Goal: Task Accomplishment & Management: Use online tool/utility

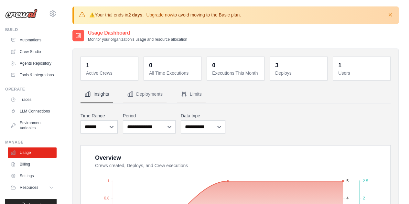
click at [24, 14] on img at bounding box center [21, 14] width 32 height 10
click at [32, 54] on link "Crew Studio" at bounding box center [32, 52] width 49 height 10
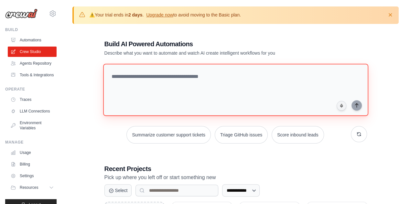
click at [227, 90] on textarea at bounding box center [235, 90] width 265 height 52
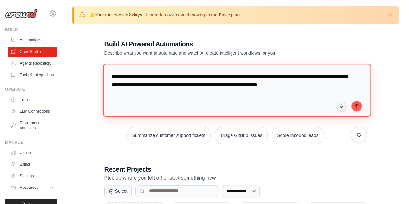
type textarea "**********"
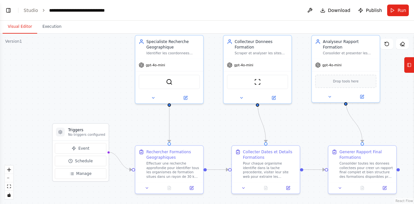
scroll to position [260, 0]
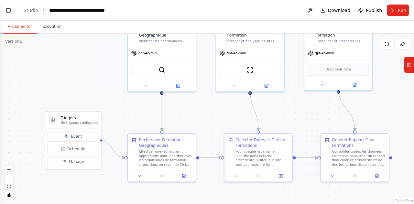
drag, startPoint x: 312, startPoint y: 176, endPoint x: 297, endPoint y: 126, distance: 51.6
click at [297, 126] on div ".deletable-edge-delete-btn { width: 20px; height: 20px; border: 0px solid #ffff…" at bounding box center [207, 119] width 414 height 170
click at [397, 13] on button "Run" at bounding box center [398, 11] width 22 height 12
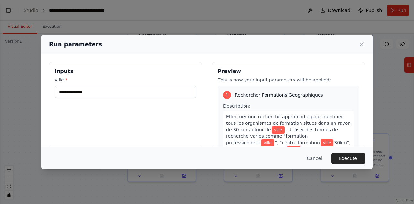
scroll to position [315, 0]
click at [360, 46] on icon at bounding box center [361, 44] width 6 height 6
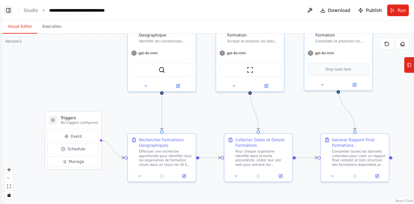
scroll to position [344, 0]
click at [8, 8] on button "Toggle Left Sidebar" at bounding box center [8, 10] width 9 height 9
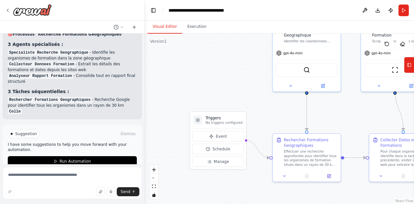
scroll to position [350, 0]
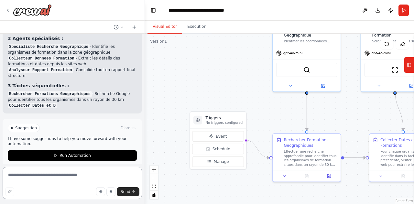
click at [88, 173] on textarea at bounding box center [72, 183] width 139 height 32
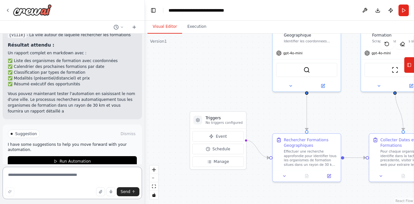
scroll to position [462, 0]
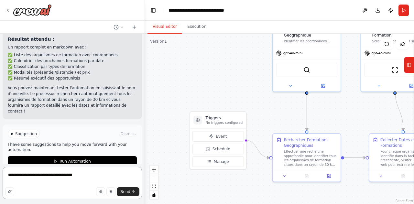
type textarea "**********"
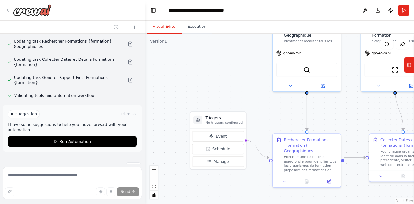
scroll to position [729, 0]
click at [175, 112] on div ".deletable-edge-delete-btn { width: 20px; height: 20px; border: 0px solid #ffff…" at bounding box center [279, 119] width 269 height 170
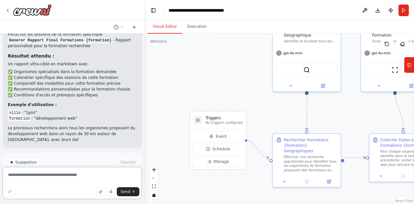
scroll to position [963, 0]
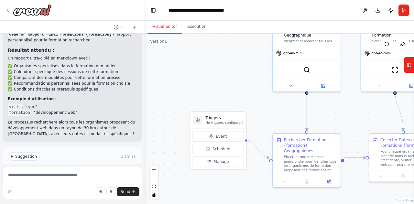
click at [85, 159] on div "Suggestion Dismiss I have some suggestions to help you move forward with your a…" at bounding box center [72, 170] width 139 height 47
click at [86, 179] on button "Run Automation" at bounding box center [72, 184] width 129 height 10
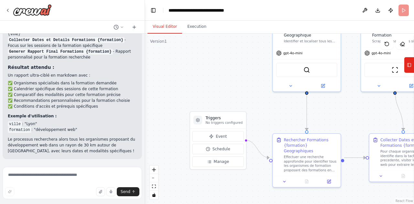
scroll to position [911, 0]
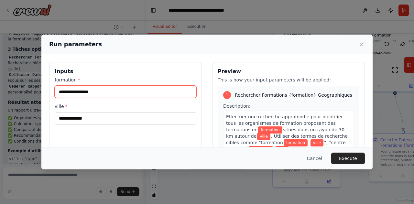
click at [143, 96] on input "formation *" at bounding box center [126, 92] width 142 height 12
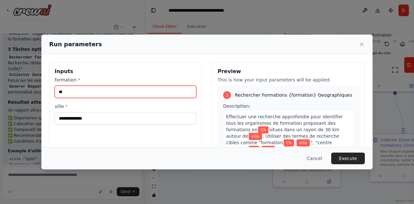
type input "*"
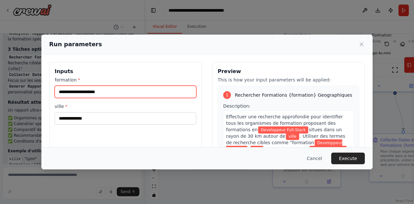
type input "**********"
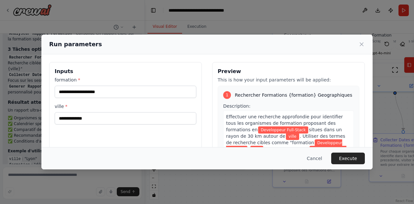
click at [122, 111] on div "ville *" at bounding box center [126, 113] width 142 height 21
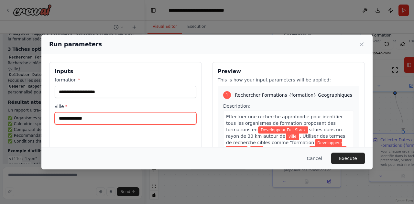
click at [113, 116] on input "ville *" at bounding box center [126, 118] width 142 height 12
type input "****"
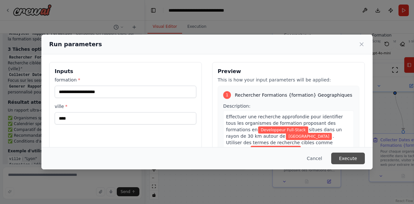
click at [353, 159] on button "Execute" at bounding box center [348, 159] width 34 height 12
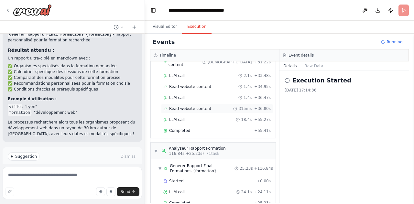
scroll to position [360, 0]
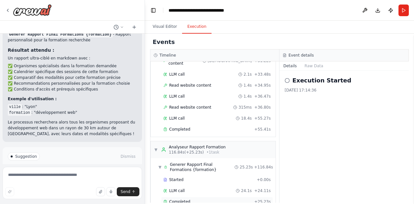
click at [219, 199] on div "Completed" at bounding box center [207, 201] width 88 height 5
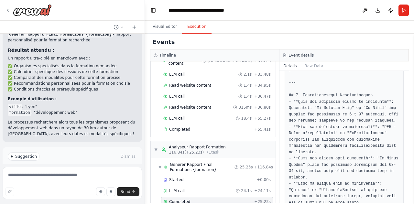
scroll to position [961, 0]
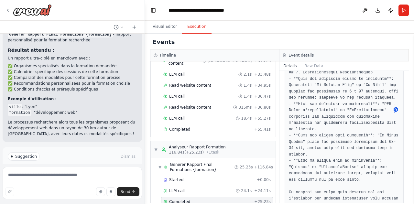
click at [92, 179] on button "Improve automation" at bounding box center [72, 184] width 129 height 10
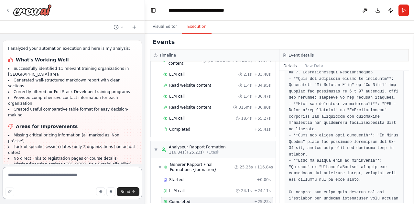
scroll to position [1161, 0]
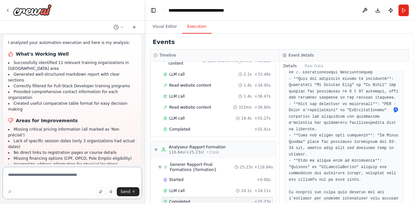
click at [75, 179] on textarea at bounding box center [72, 183] width 139 height 32
type textarea "*"
type textarea "**********"
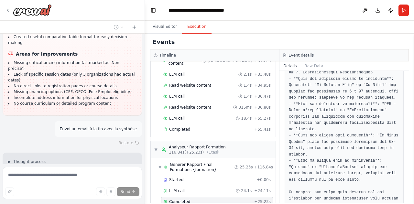
scroll to position [1243, 0]
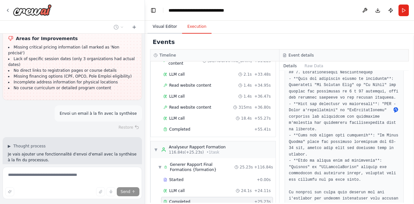
click at [161, 28] on button "Visual Editor" at bounding box center [164, 27] width 35 height 14
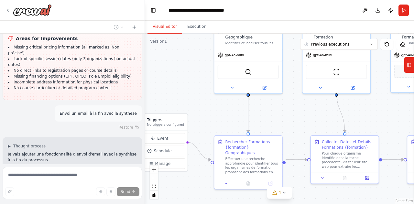
drag, startPoint x: 358, startPoint y: 112, endPoint x: 205, endPoint y: 121, distance: 153.5
click at [205, 121] on div ".deletable-edge-delete-btn { width: 20px; height: 20px; border: 0px solid #ffff…" at bounding box center [279, 119] width 269 height 170
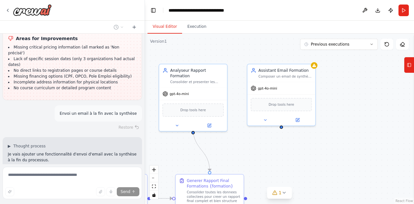
drag, startPoint x: 374, startPoint y: 130, endPoint x: 238, endPoint y: 162, distance: 140.4
click at [238, 162] on div ".deletable-edge-delete-btn { width: 20px; height: 20px; border: 0px solid #ffff…" at bounding box center [279, 119] width 269 height 170
click at [279, 197] on button "1" at bounding box center [279, 193] width 25 height 12
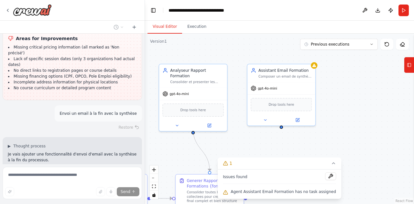
click at [265, 177] on div "Issues found" at bounding box center [279, 178] width 113 height 12
click at [325, 176] on button at bounding box center [330, 176] width 11 height 8
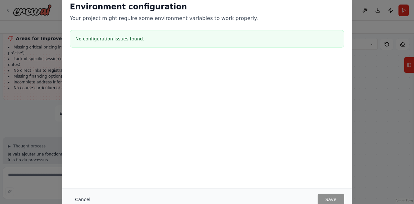
click at [84, 200] on button "Cancel" at bounding box center [83, 200] width 26 height 12
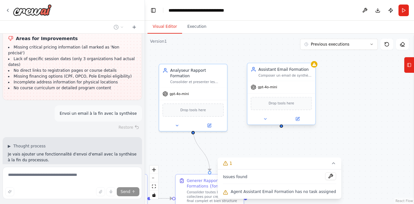
click at [285, 100] on div "Drop tools here" at bounding box center [281, 103] width 61 height 13
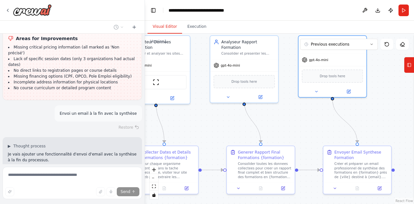
drag, startPoint x: 334, startPoint y: 144, endPoint x: 405, endPoint y: 102, distance: 82.7
click at [405, 102] on div ".deletable-edge-delete-btn { width: 20px; height: 20px; border: 0px solid #ffff…" at bounding box center [279, 119] width 269 height 170
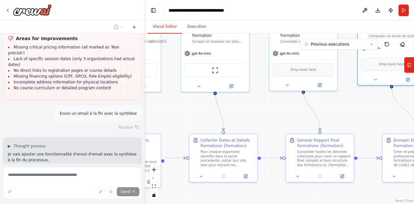
drag, startPoint x: 227, startPoint y: 120, endPoint x: 275, endPoint y: 121, distance: 48.2
click at [275, 121] on div ".deletable-edge-delete-btn { width: 20px; height: 20px; border: 0px solid #ffff…" at bounding box center [279, 119] width 269 height 170
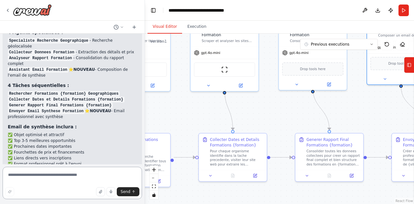
scroll to position [1581, 0]
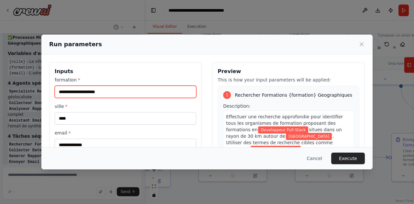
drag, startPoint x: 132, startPoint y: 90, endPoint x: 10, endPoint y: 92, distance: 121.9
click at [10, 92] on div "**********" at bounding box center [207, 102] width 414 height 204
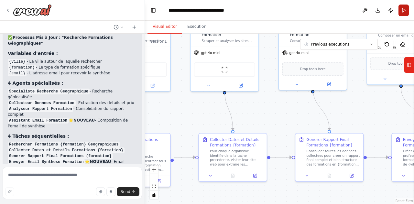
click at [402, 7] on button "Run" at bounding box center [403, 11] width 10 height 12
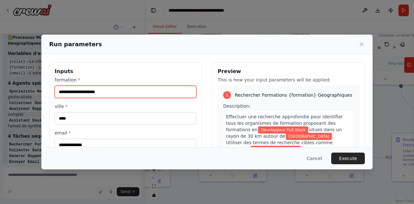
click at [142, 93] on input "**********" at bounding box center [126, 92] width 142 height 12
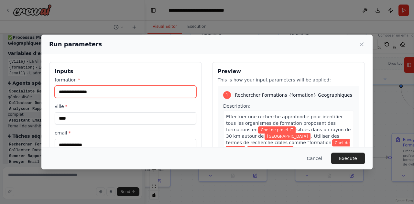
type input "**********"
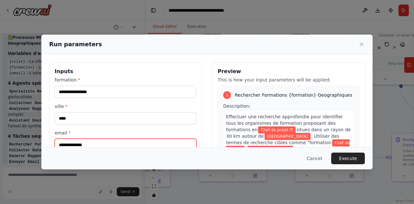
click at [103, 140] on input "email *" at bounding box center [126, 145] width 142 height 12
type input "**********"
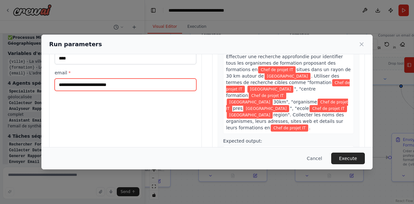
scroll to position [60, 0]
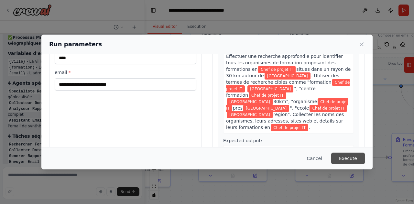
click at [353, 159] on button "Execute" at bounding box center [348, 159] width 34 height 12
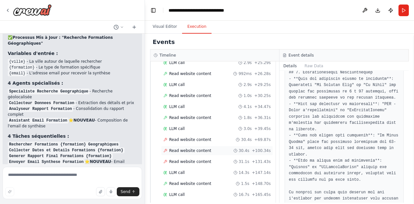
scroll to position [1581, 0]
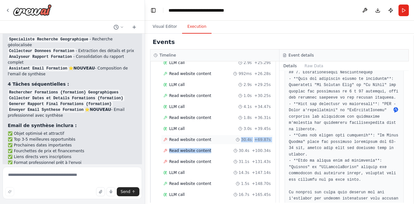
drag, startPoint x: 217, startPoint y: 142, endPoint x: 218, endPoint y: 138, distance: 3.4
click at [218, 138] on div "Started + 0.00s LLM call 4.2s + 4.24s Read website content 2.9s + 7.10s LLM cal…" at bounding box center [216, 85] width 120 height 253
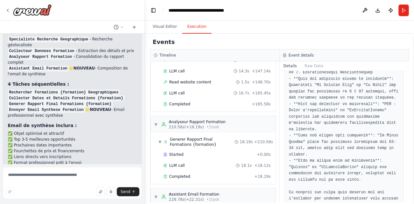
scroll to position [383, 0]
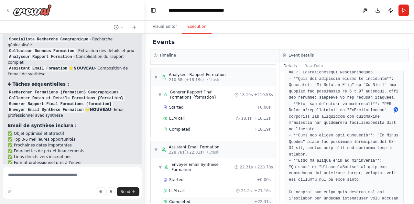
click at [233, 199] on div "Completed" at bounding box center [207, 201] width 88 height 5
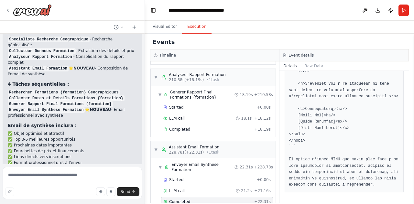
scroll to position [747, 0]
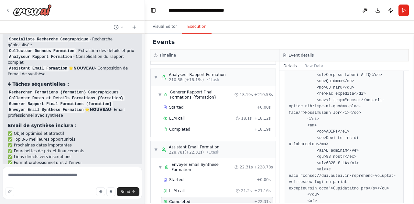
scroll to position [336, 0]
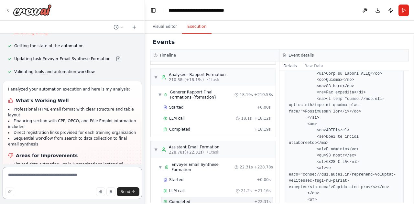
scroll to position [1881, 0]
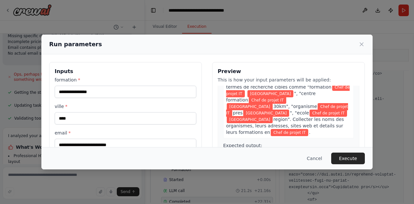
scroll to position [57, 0]
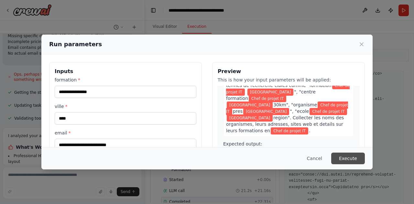
click at [349, 159] on button "Execute" at bounding box center [348, 159] width 34 height 12
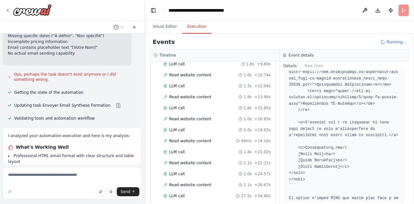
scroll to position [365, 0]
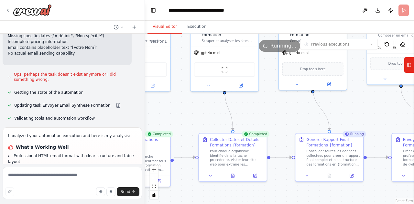
click at [164, 24] on button "Visual Editor" at bounding box center [164, 27] width 35 height 14
click at [152, 10] on button "Toggle Left Sidebar" at bounding box center [153, 10] width 9 height 9
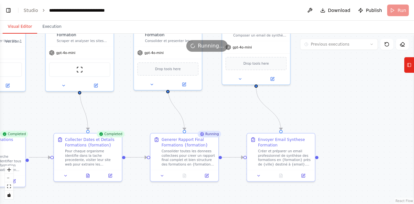
drag, startPoint x: 226, startPoint y: 106, endPoint x: 323, endPoint y: 126, distance: 99.0
click at [323, 126] on div ".deletable-edge-delete-btn { width: 20px; height: 20px; border: 0px solid #ffff…" at bounding box center [207, 119] width 414 height 170
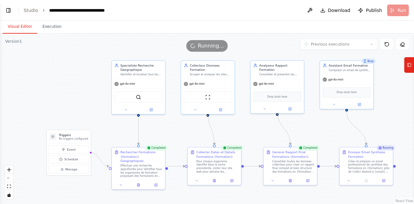
scroll to position [1881, 0]
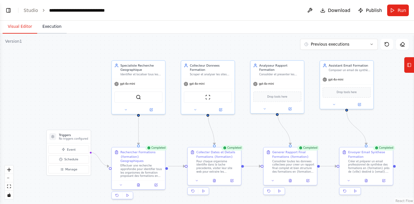
click at [47, 27] on button "Execution" at bounding box center [51, 27] width 29 height 14
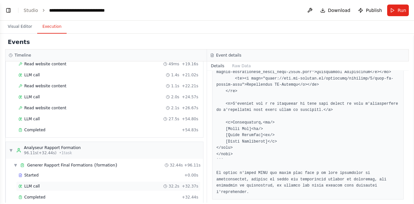
scroll to position [432, 0]
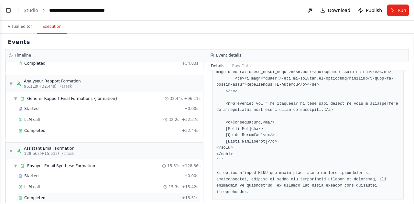
click at [82, 195] on div "Completed" at bounding box center [98, 197] width 161 height 5
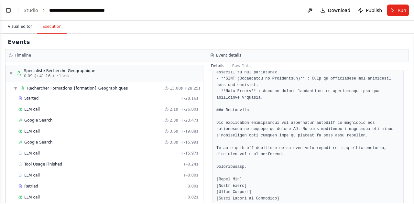
click at [19, 26] on button "Visual Editor" at bounding box center [20, 27] width 35 height 14
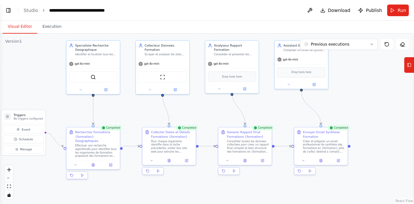
drag, startPoint x: 347, startPoint y: 125, endPoint x: 301, endPoint y: 105, distance: 49.5
click at [301, 105] on div ".deletable-edge-delete-btn { width: 20px; height: 20px; border: 0px solid #ffff…" at bounding box center [207, 119] width 414 height 170
click at [305, 72] on span "Drop tools here" at bounding box center [301, 71] width 20 height 4
click at [311, 60] on div "gpt-4o-mini" at bounding box center [301, 59] width 53 height 10
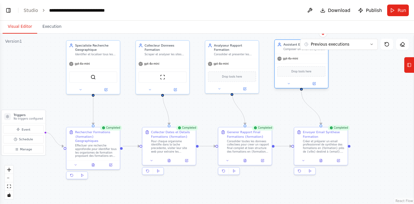
click at [302, 73] on div "Drop tools here" at bounding box center [301, 71] width 48 height 10
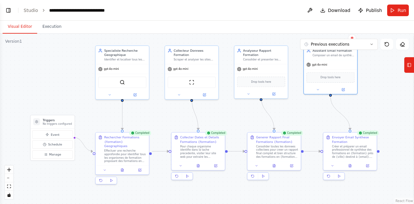
drag, startPoint x: 349, startPoint y: 94, endPoint x: 378, endPoint y: 100, distance: 29.6
click at [378, 100] on div ".deletable-edge-delete-btn { width: 20px; height: 20px; border: 0px solid #ffff…" at bounding box center [207, 119] width 414 height 170
click at [53, 26] on button "Execution" at bounding box center [51, 27] width 29 height 14
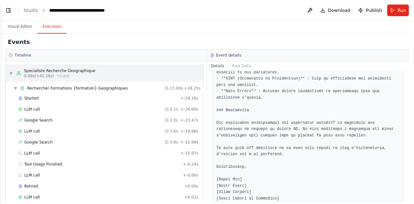
click at [108, 72] on div "▼ Specialiste Recherche Geographique 0.09s (+41.16s) • 1 task" at bounding box center [104, 73] width 197 height 17
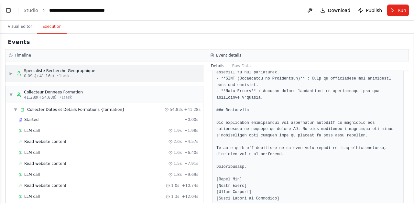
click at [118, 73] on div "▶ Specialiste Recherche Geographique 0.09s (+41.16s) • 1 task" at bounding box center [104, 73] width 197 height 17
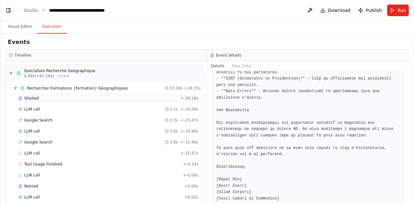
click at [88, 101] on div "Started + -28.16s" at bounding box center [108, 98] width 184 height 10
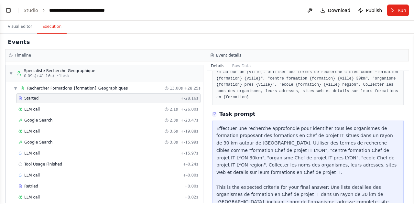
scroll to position [86, 0]
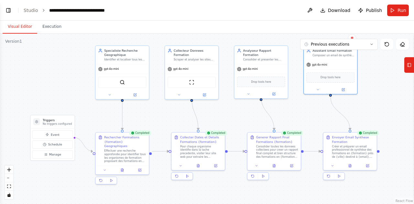
click at [17, 26] on button "Visual Editor" at bounding box center [20, 27] width 35 height 14
click at [10, 10] on button "Toggle Left Sidebar" at bounding box center [8, 10] width 9 height 9
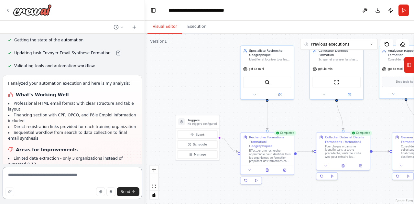
click at [86, 175] on textarea at bounding box center [72, 183] width 139 height 32
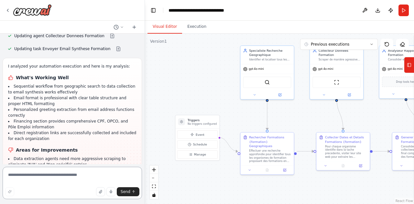
scroll to position [2180, 0]
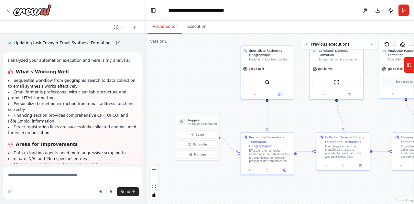
click at [81, 173] on li "Placeholder signature text still appears instead of complete professional signa…" at bounding box center [72, 179] width 128 height 12
click at [65, 176] on textarea at bounding box center [72, 183] width 139 height 32
type textarea "**********"
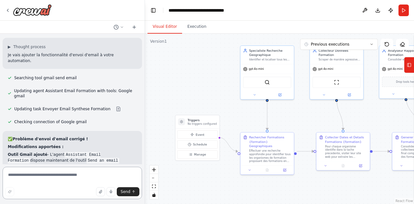
scroll to position [2402, 0]
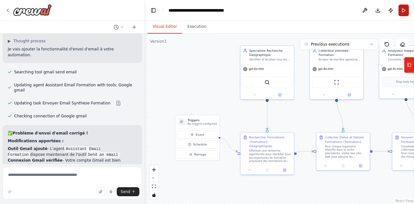
click at [402, 11] on button "Run" at bounding box center [403, 11] width 10 height 12
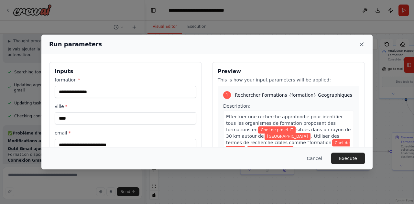
click at [362, 42] on icon at bounding box center [361, 44] width 6 height 6
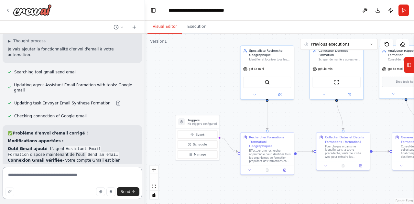
click at [49, 178] on textarea at bounding box center [72, 183] width 139 height 32
type textarea "**********"
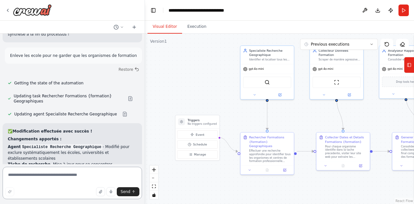
scroll to position [2606, 0]
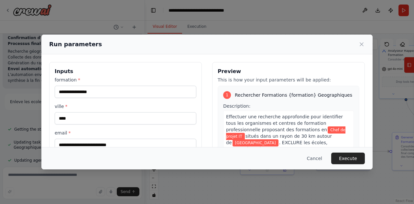
scroll to position [16, 0]
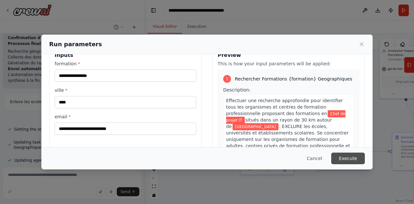
click at [349, 159] on button "Execute" at bounding box center [348, 159] width 34 height 12
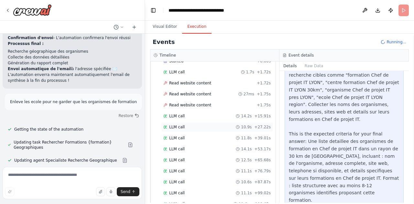
scroll to position [261, 0]
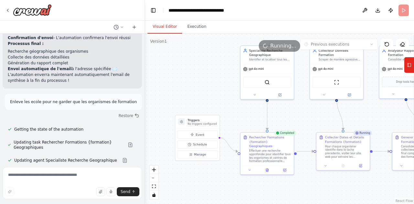
click at [162, 27] on button "Visual Editor" at bounding box center [164, 27] width 35 height 14
click at [153, 8] on button "Toggle Left Sidebar" at bounding box center [153, 10] width 9 height 9
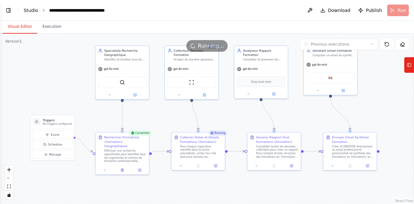
click at [30, 12] on link "Studio" at bounding box center [31, 10] width 15 height 5
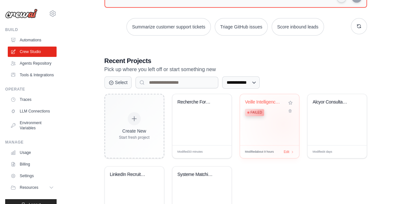
click at [283, 123] on div "Veille Intelligence Entreprise Failed" at bounding box center [269, 119] width 59 height 51
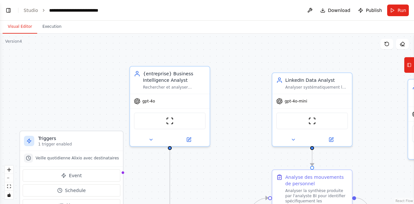
scroll to position [1173, 0]
click at [335, 12] on span "Download" at bounding box center [339, 10] width 23 height 6
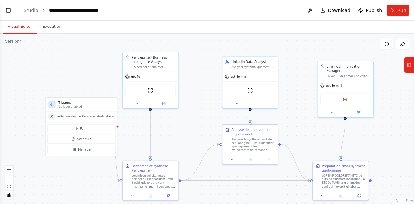
drag, startPoint x: 254, startPoint y: 143, endPoint x: 210, endPoint y: 106, distance: 58.3
click at [210, 106] on div ".deletable-edge-delete-btn { width: 20px; height: 20px; border: 0px solid #ffff…" at bounding box center [207, 119] width 414 height 170
click at [133, 194] on icon at bounding box center [132, 195] width 4 height 4
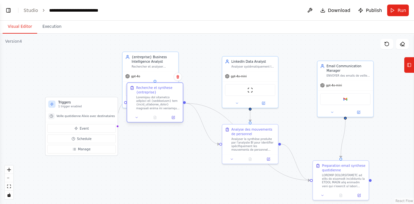
drag, startPoint x: 144, startPoint y: 180, endPoint x: 148, endPoint y: 100, distance: 80.3
click at [148, 100] on div at bounding box center [158, 102] width 44 height 15
click at [135, 118] on icon at bounding box center [137, 118] width 4 height 4
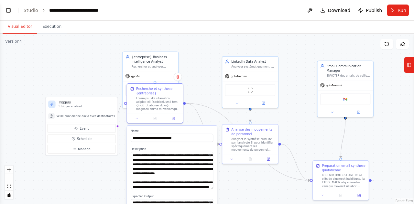
drag, startPoint x: 211, startPoint y: 166, endPoint x: 206, endPoint y: 187, distance: 22.0
click at [206, 187] on textarea at bounding box center [172, 170] width 82 height 37
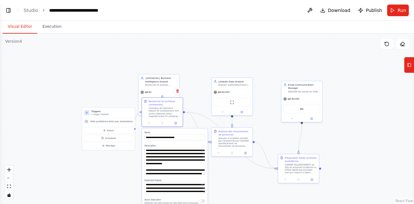
drag, startPoint x: 152, startPoint y: 105, endPoint x: 151, endPoint y: 151, distance: 45.6
drag, startPoint x: 151, startPoint y: 151, endPoint x: 125, endPoint y: 164, distance: 29.5
click at [125, 164] on div ".deletable-edge-delete-btn { width: 20px; height: 20px; border: 0px solid #ffff…" at bounding box center [207, 119] width 414 height 170
click at [148, 121] on button at bounding box center [149, 123] width 11 height 4
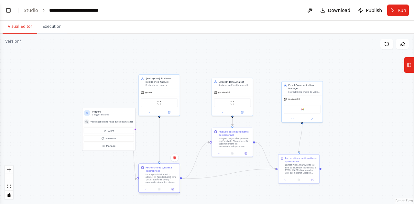
drag, startPoint x: 162, startPoint y: 102, endPoint x: 160, endPoint y: 171, distance: 69.2
click at [160, 171] on div "Recherche et synthese {entreprise}" at bounding box center [162, 169] width 32 height 7
click at [395, 7] on button "Run" at bounding box center [398, 11] width 22 height 12
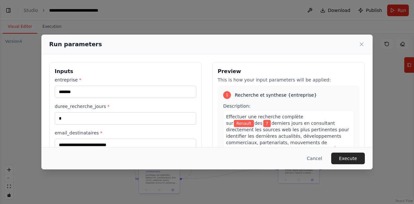
scroll to position [17, 0]
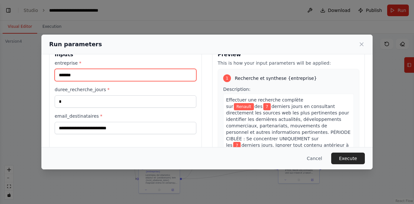
click at [138, 77] on input "*******" at bounding box center [126, 75] width 142 height 12
type input "*"
type input "******"
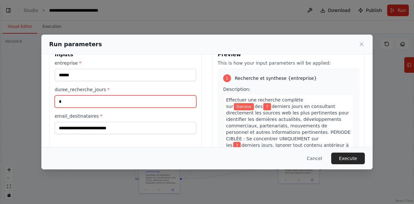
click at [105, 100] on input "*" at bounding box center [126, 101] width 142 height 12
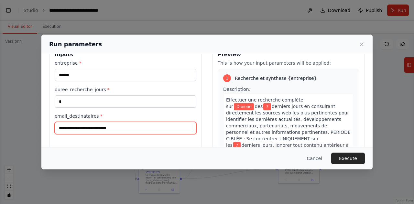
click at [138, 123] on input "**********" at bounding box center [126, 128] width 142 height 12
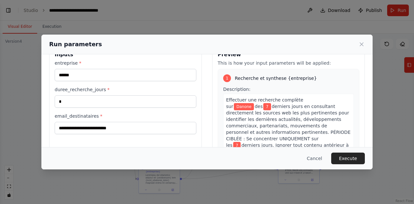
click at [244, 157] on div "Cancel Execute" at bounding box center [207, 159] width 316 height 12
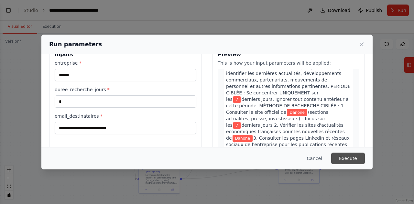
click at [349, 155] on button "Execute" at bounding box center [348, 159] width 34 height 12
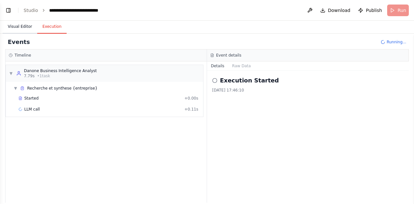
click at [14, 23] on button "Visual Editor" at bounding box center [20, 27] width 35 height 14
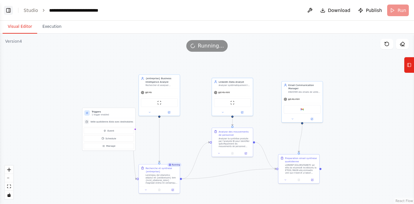
click at [10, 8] on button "Toggle Left Sidebar" at bounding box center [8, 10] width 9 height 9
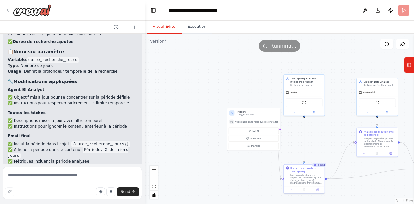
scroll to position [1173, 0]
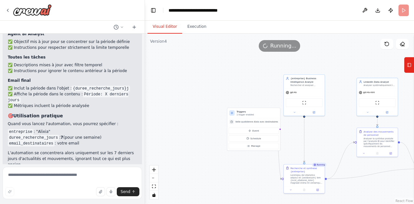
click at [148, 11] on header "**********" at bounding box center [279, 10] width 269 height 21
click at [152, 10] on button "Toggle Left Sidebar" at bounding box center [153, 10] width 9 height 9
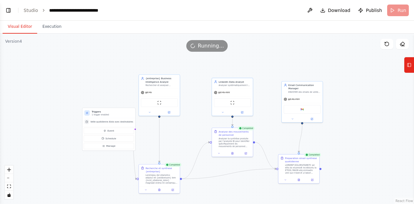
scroll to position [1225, 0]
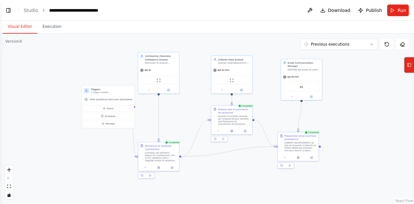
drag, startPoint x: 195, startPoint y: 115, endPoint x: 194, endPoint y: 93, distance: 22.3
click at [194, 93] on div ".deletable-edge-delete-btn { width: 20px; height: 20px; border: 0px solid #ffff…" at bounding box center [207, 119] width 414 height 170
click at [31, 8] on link "Studio" at bounding box center [31, 10] width 15 height 5
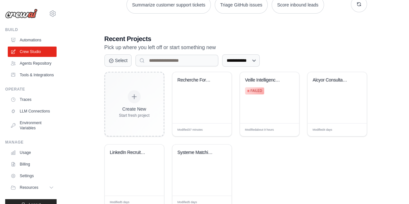
scroll to position [136, 0]
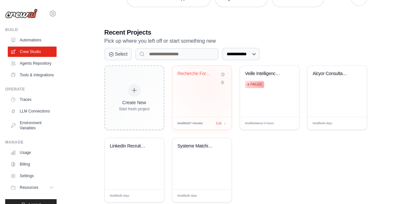
click at [209, 85] on div "Recherche Formations Geographiques" at bounding box center [201, 91] width 59 height 51
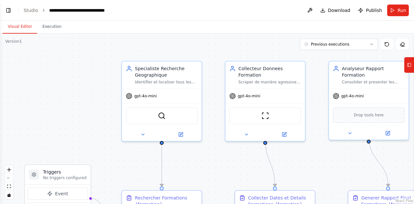
drag, startPoint x: 225, startPoint y: 168, endPoint x: 192, endPoint y: 124, distance: 54.7
click at [192, 124] on div ".deletable-edge-delete-btn { width: 20px; height: 20px; border: 0px solid #ffff…" at bounding box center [207, 119] width 414 height 170
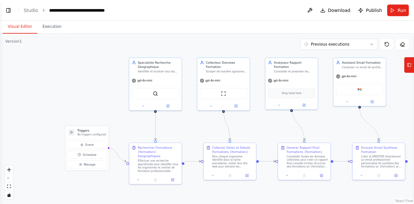
scroll to position [2533, 0]
click at [354, 46] on button "Previous executions" at bounding box center [339, 44] width 78 height 11
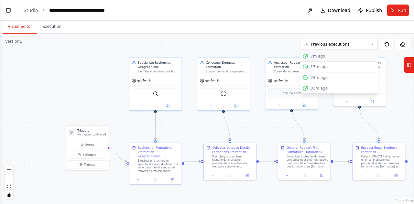
click at [324, 54] on div "7m ago" at bounding box center [342, 56] width 65 height 5
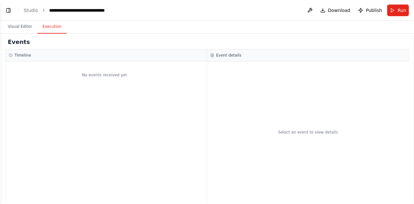
click at [51, 27] on button "Execution" at bounding box center [51, 27] width 29 height 14
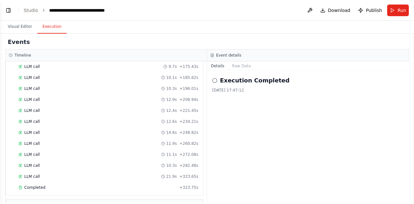
scroll to position [497, 0]
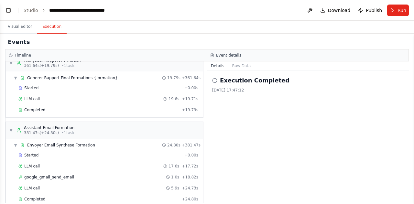
click at [60, 183] on div "Started + 0.00s LLM call 17.6s + 17.72s google_gmail_send_email 1.0s + 18.82s L…" at bounding box center [107, 177] width 192 height 55
click at [47, 197] on div "Completed" at bounding box center [98, 199] width 161 height 5
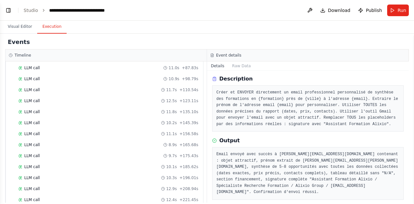
scroll to position [250, 0]
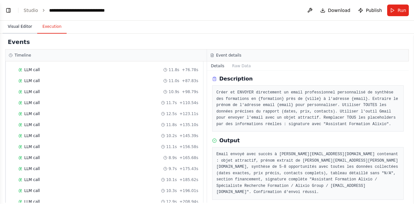
click at [22, 25] on button "Visual Editor" at bounding box center [20, 27] width 35 height 14
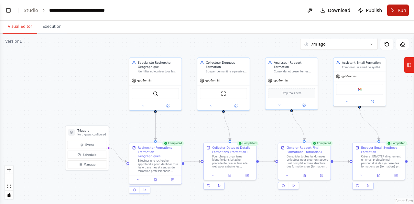
click at [404, 12] on span "Run" at bounding box center [401, 10] width 9 height 6
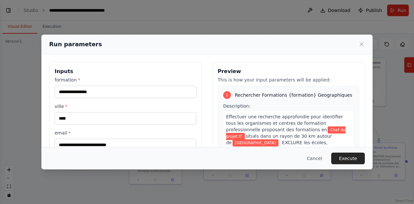
click at [142, 81] on label "formation *" at bounding box center [126, 80] width 142 height 6
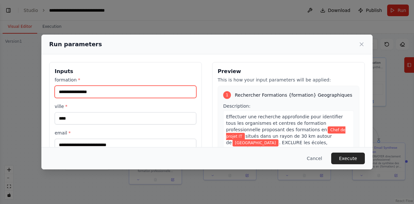
click at [142, 86] on input "**********" at bounding box center [126, 92] width 142 height 12
click at [127, 92] on input "**********" at bounding box center [126, 92] width 142 height 12
type input "*"
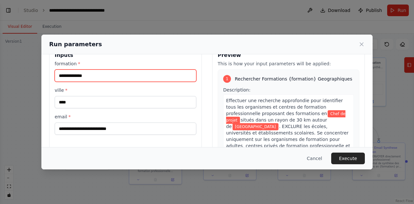
type input "**********"
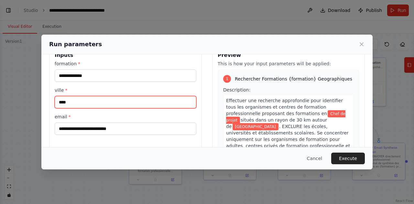
click at [115, 99] on input "****" at bounding box center [126, 102] width 142 height 12
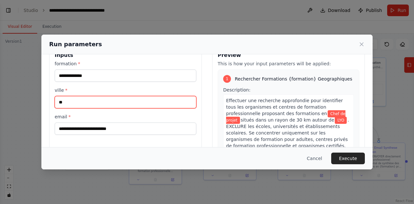
type input "*"
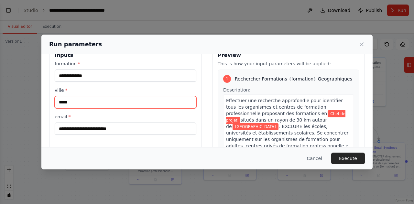
type input "*****"
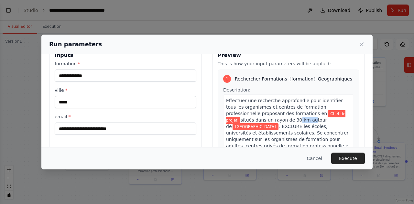
drag, startPoint x: 250, startPoint y: 119, endPoint x: 263, endPoint y: 117, distance: 13.4
click at [263, 117] on span "situés dans un rayon de 30 km autour de" at bounding box center [276, 123] width 101 height 12
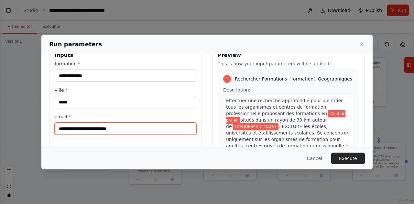
click at [172, 129] on input "**********" at bounding box center [126, 129] width 142 height 12
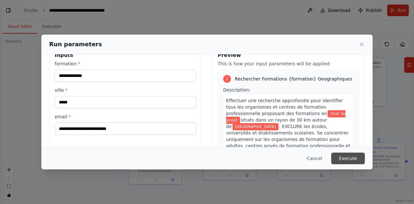
click at [351, 157] on button "Execute" at bounding box center [348, 159] width 34 height 12
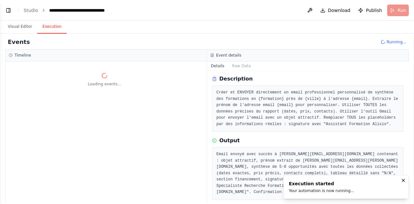
scroll to position [0, 0]
click at [21, 27] on button "Visual Editor" at bounding box center [20, 27] width 35 height 14
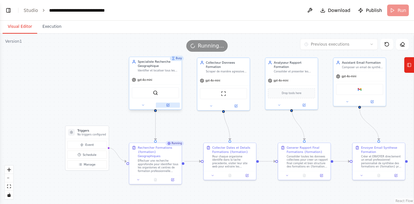
click at [170, 104] on button at bounding box center [168, 105] width 24 height 5
click at [143, 105] on icon at bounding box center [143, 105] width 2 height 1
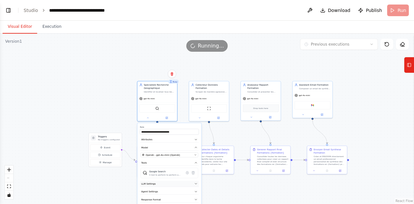
click at [164, 183] on button "LLM Settings" at bounding box center [169, 184] width 59 height 6
click at [154, 192] on span at bounding box center [153, 193] width 3 height 3
click at [90, 103] on div ".deletable-edge-delete-btn { width: 20px; height: 20px; border: 0px solid #ffff…" at bounding box center [207, 119] width 414 height 170
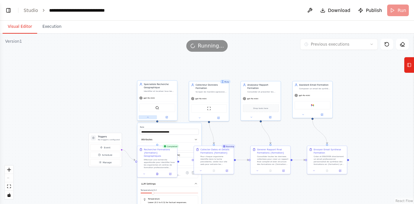
click at [147, 118] on icon at bounding box center [147, 117] width 3 height 3
